Goal: Information Seeking & Learning: Find contact information

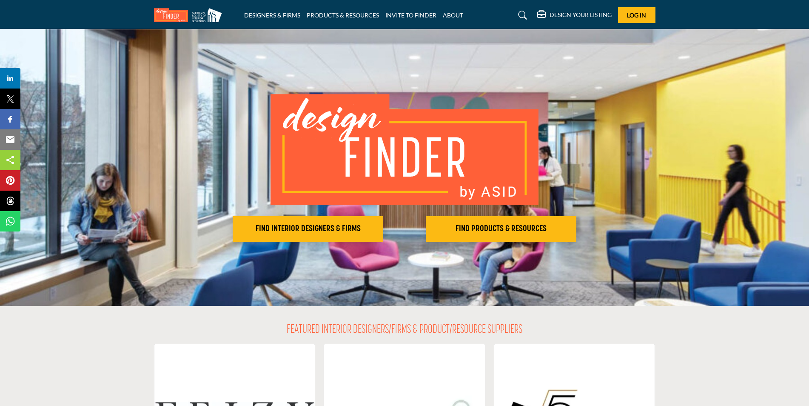
click at [302, 220] on button "FIND INTERIOR DESIGNERS & FIRMS" at bounding box center [308, 229] width 151 height 26
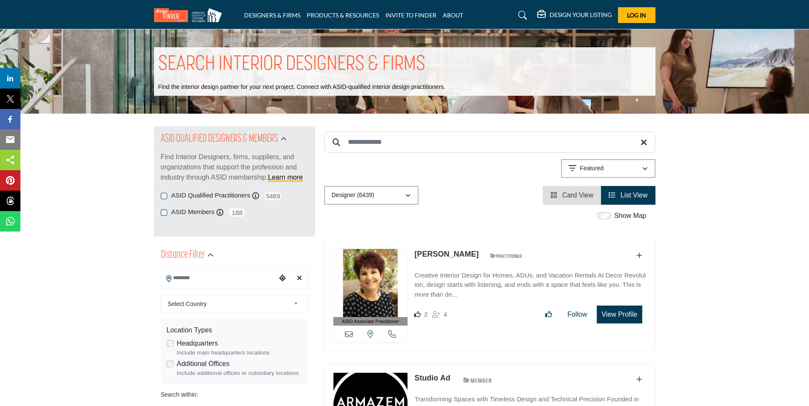
click at [194, 277] on input "Search Location" at bounding box center [218, 278] width 115 height 17
click at [199, 288] on div at bounding box center [234, 293] width 147 height 13
click at [205, 282] on input "Search Location" at bounding box center [218, 278] width 115 height 17
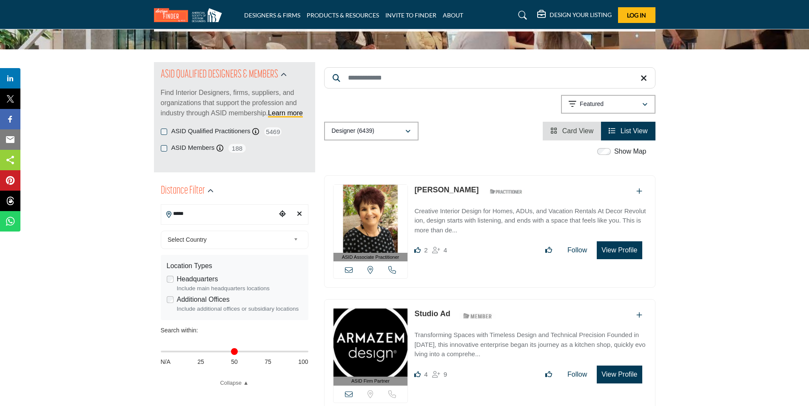
scroll to position [85, 0]
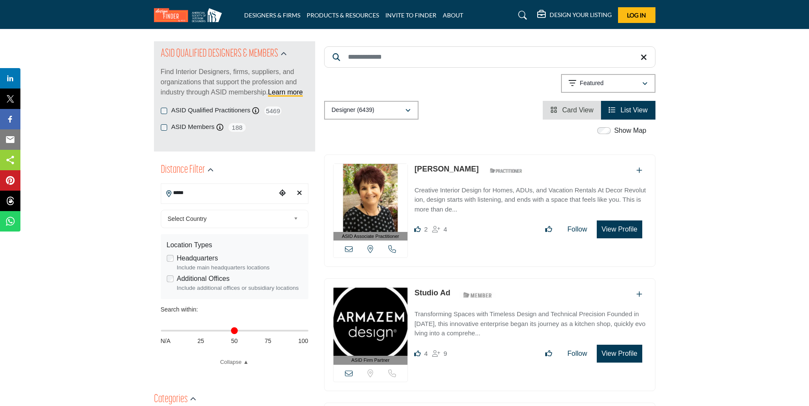
type input "*****"
drag, startPoint x: 162, startPoint y: 332, endPoint x: 203, endPoint y: 334, distance: 41.7
type input "**"
click at [203, 331] on input "Distance in miles" at bounding box center [235, 331] width 148 height 2
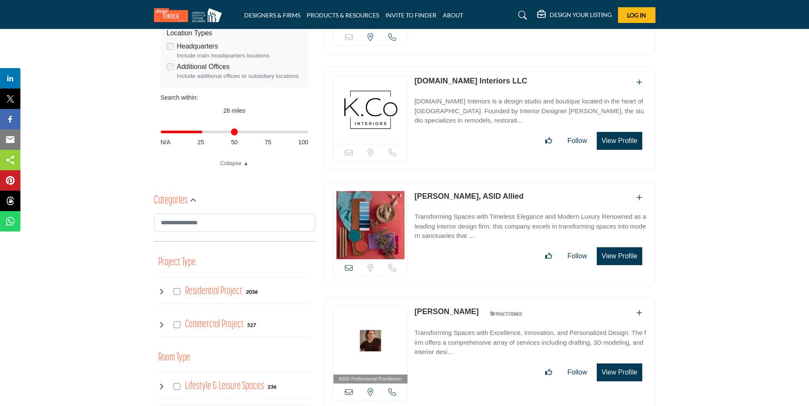
scroll to position [298, 0]
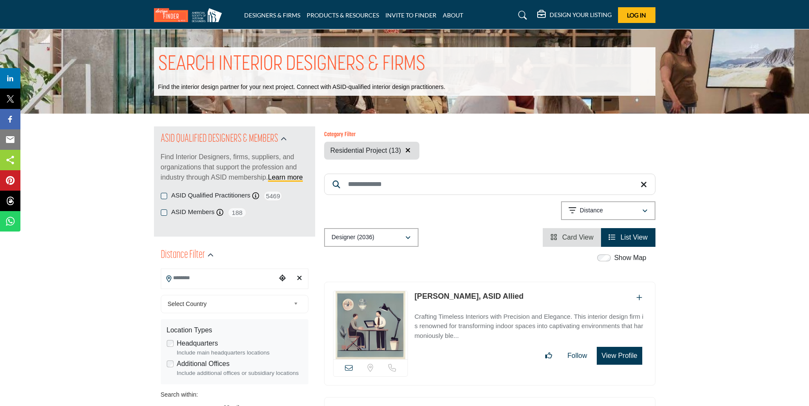
click at [218, 281] on input "Search Location" at bounding box center [218, 278] width 115 height 17
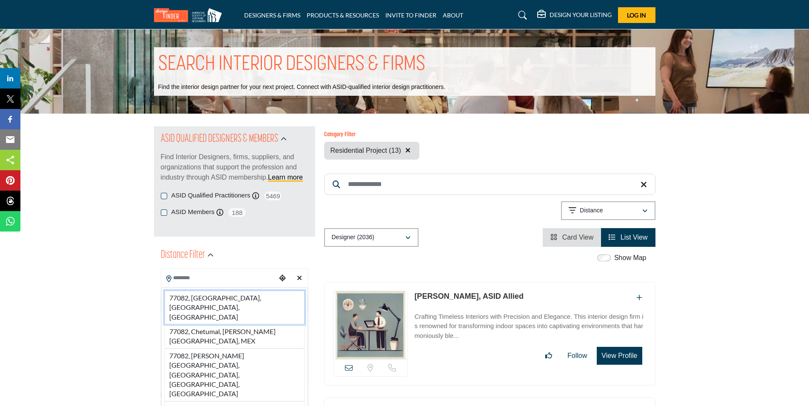
click at [219, 292] on li "77082, Houston, TX, USA" at bounding box center [235, 308] width 140 height 34
click at [220, 295] on div "Select Country" at bounding box center [235, 304] width 148 height 18
type input "**********"
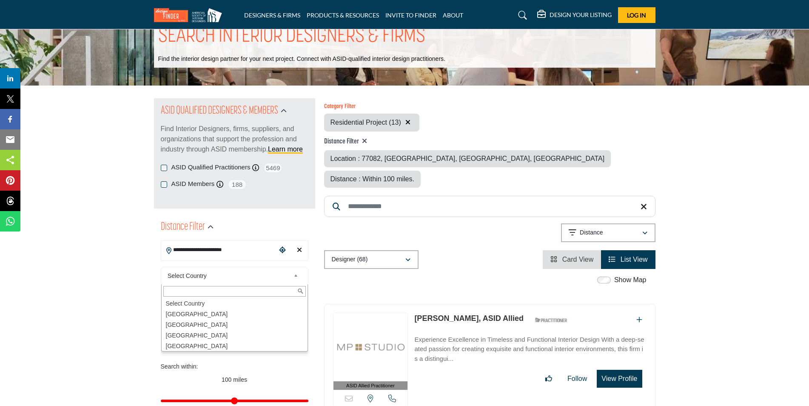
scroll to position [43, 0]
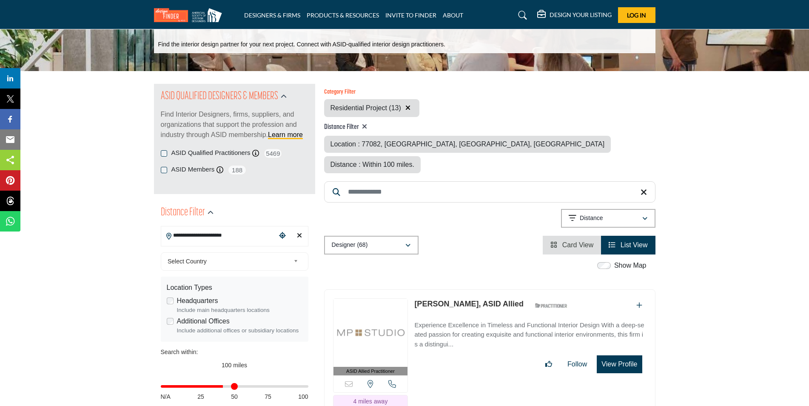
drag, startPoint x: 302, startPoint y: 385, endPoint x: 223, endPoint y: 391, distance: 78.5
type input "**"
click at [223, 387] on input "Distance in miles" at bounding box center [235, 386] width 148 height 2
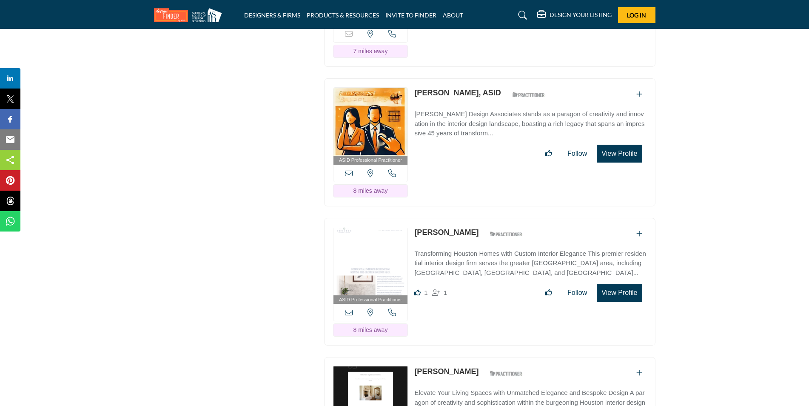
scroll to position [1361, 0]
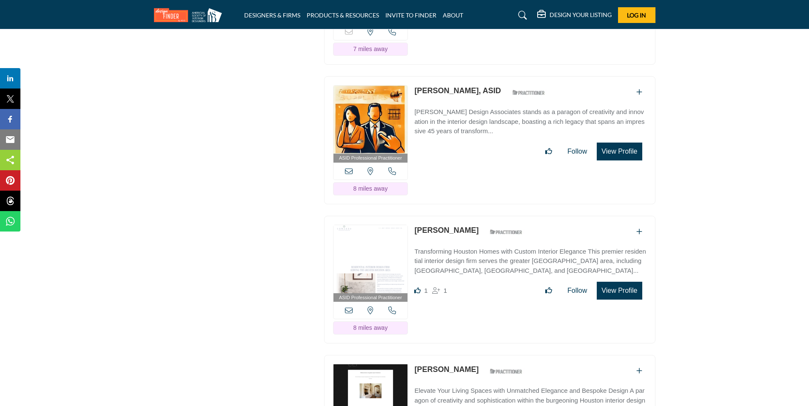
click at [431, 226] on link "Tiffany Edwards" at bounding box center [446, 230] width 64 height 9
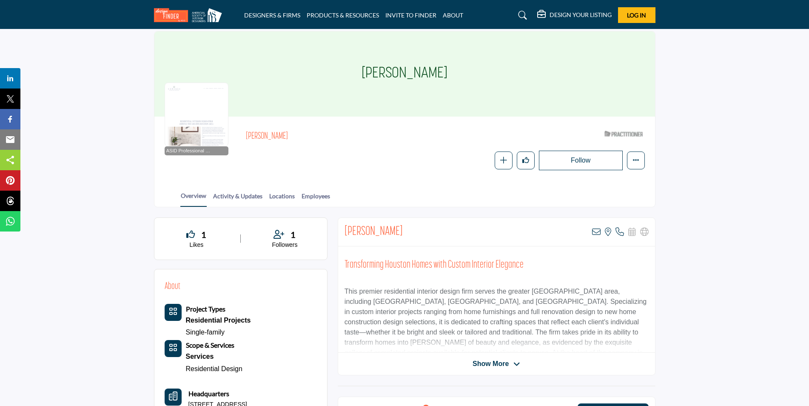
scroll to position [43, 0]
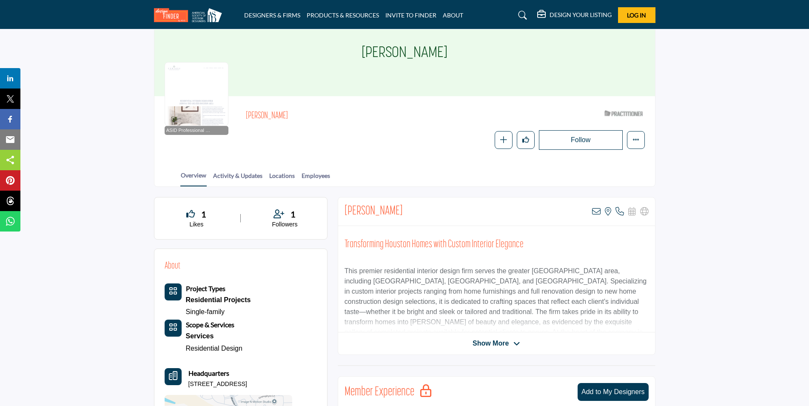
click at [512, 344] on span "Show More" at bounding box center [497, 343] width 48 height 10
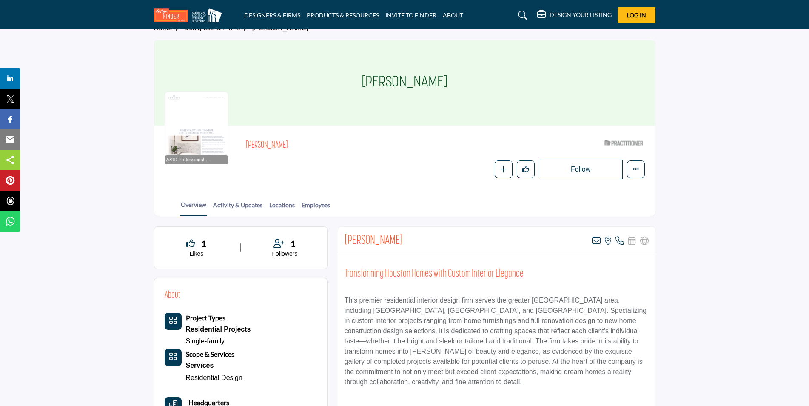
scroll to position [0, 0]
